Goal: Check status: Check status

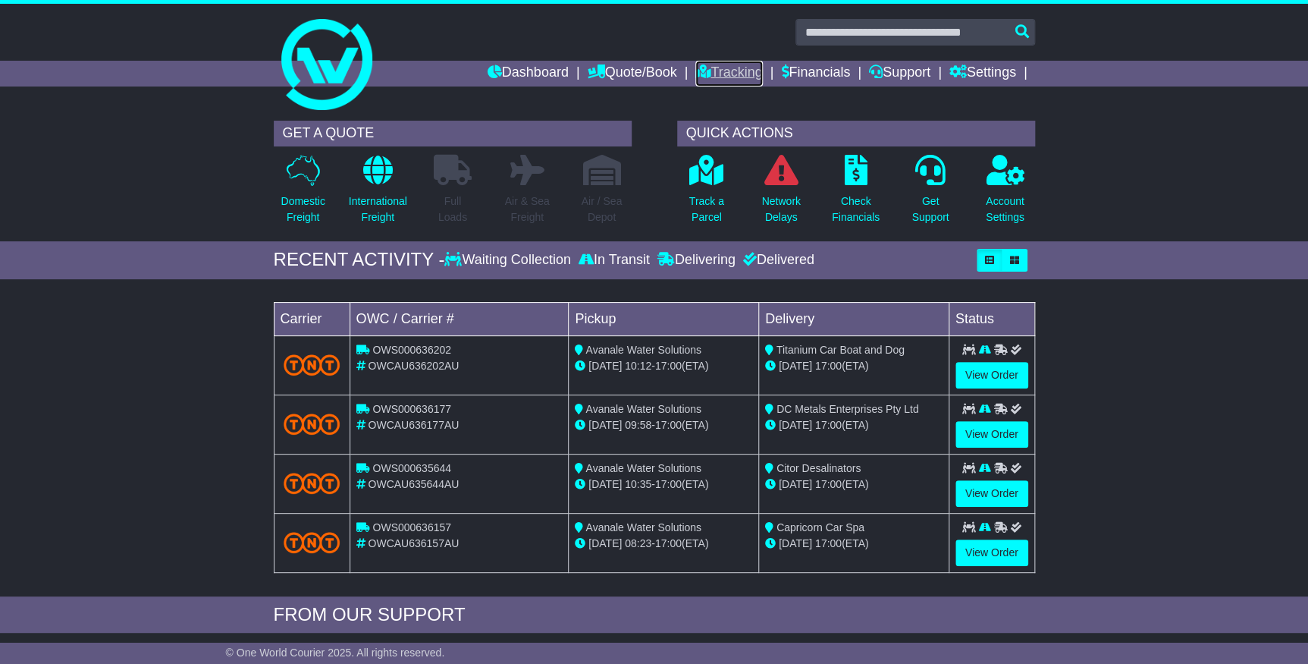
drag, startPoint x: 0, startPoint y: 0, endPoint x: 716, endPoint y: 71, distance: 719.5
click at [716, 71] on link "Tracking" at bounding box center [728, 74] width 67 height 26
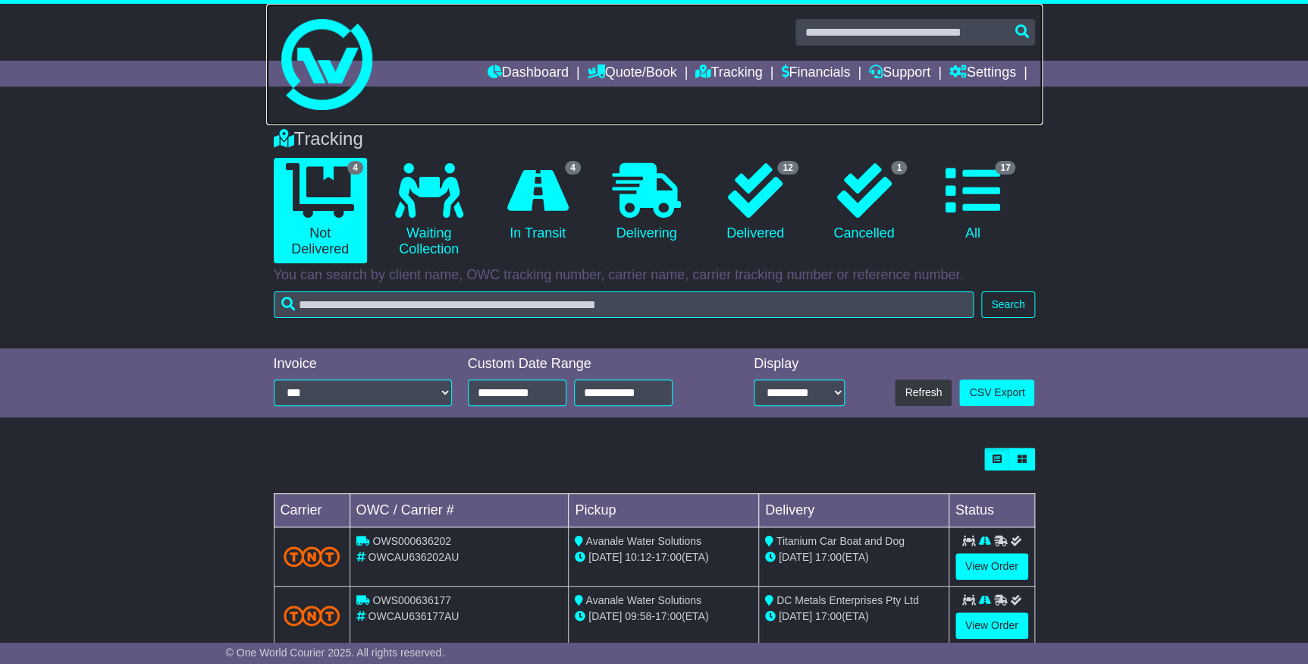
click at [789, 59] on link at bounding box center [654, 64] width 777 height 121
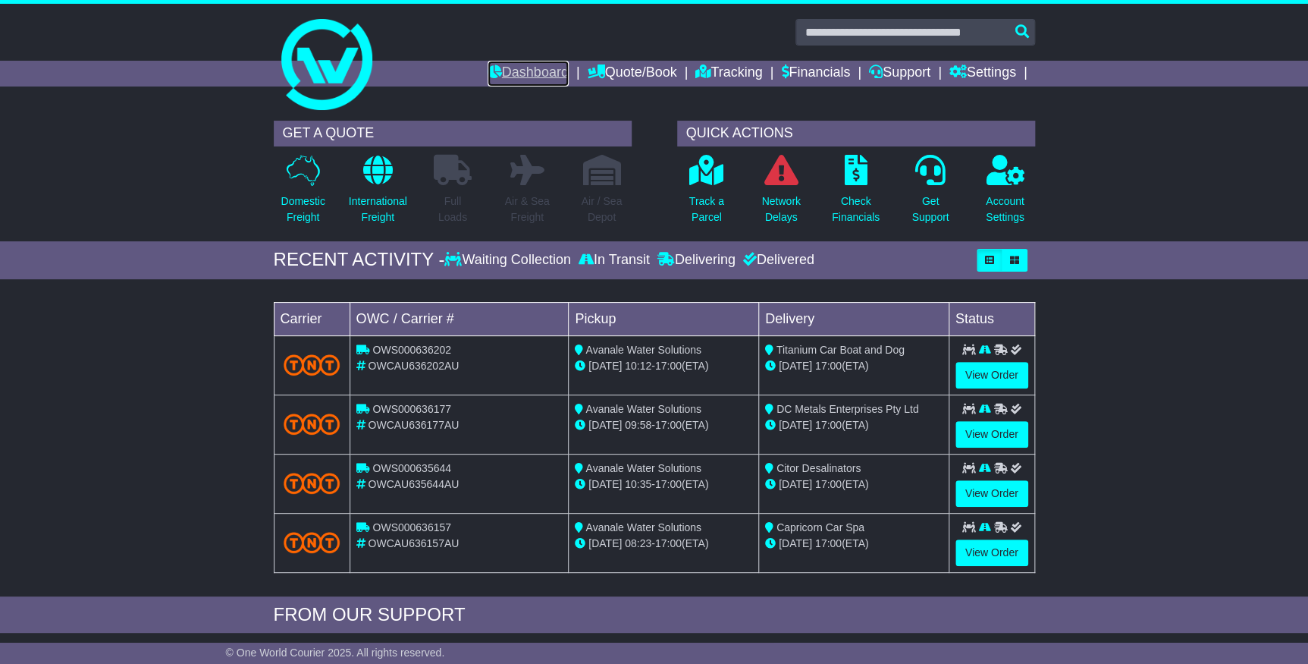
click at [488, 76] on icon at bounding box center [495, 71] width 14 height 14
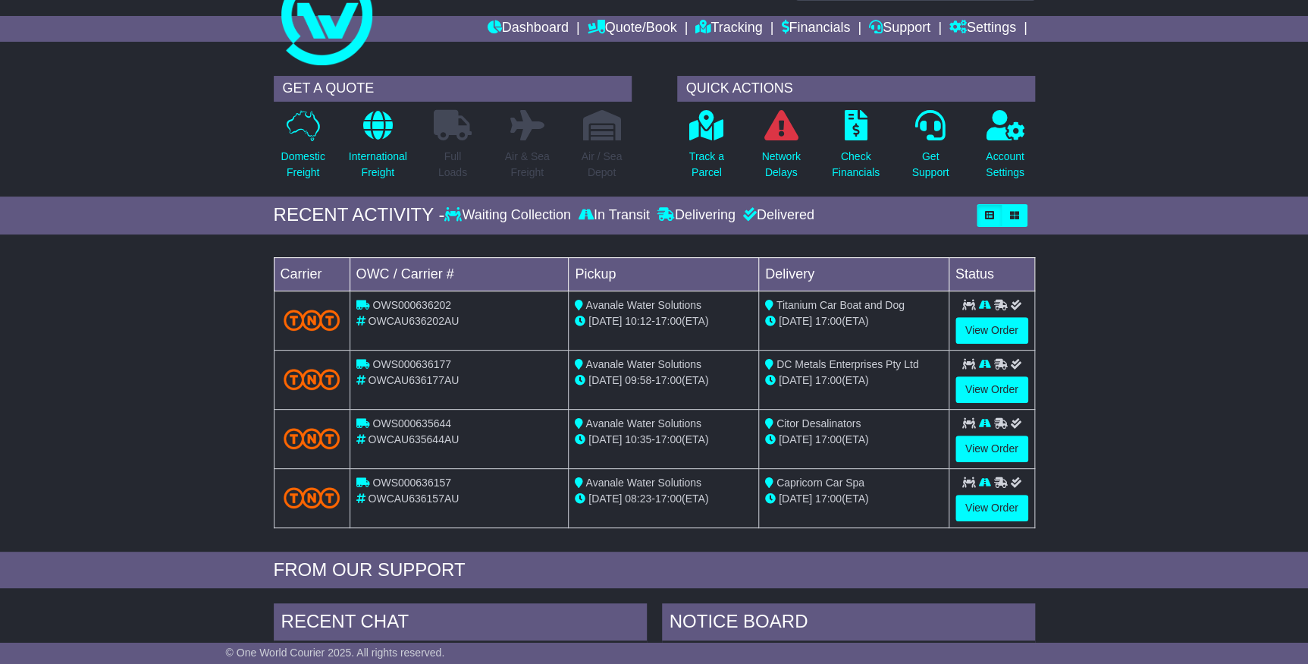
scroll to position [68, 0]
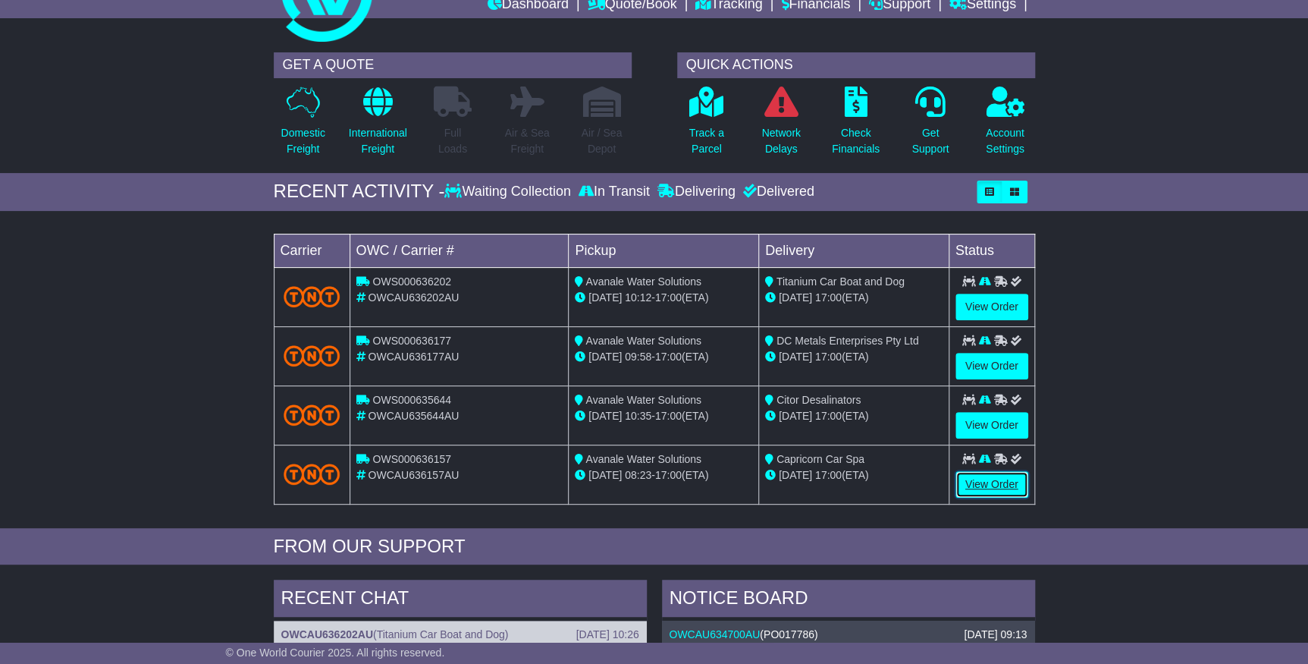
click at [1010, 475] on link "View Order" at bounding box center [992, 484] width 73 height 27
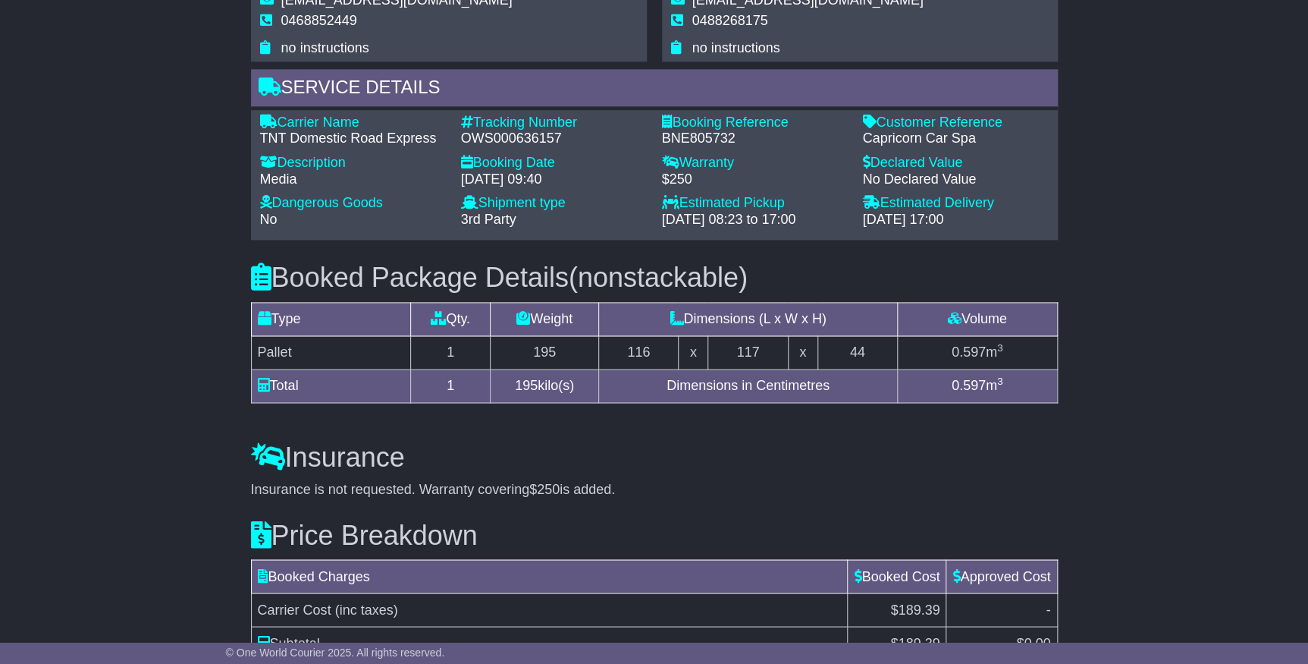
scroll to position [1110, 0]
